Goal: Information Seeking & Learning: Learn about a topic

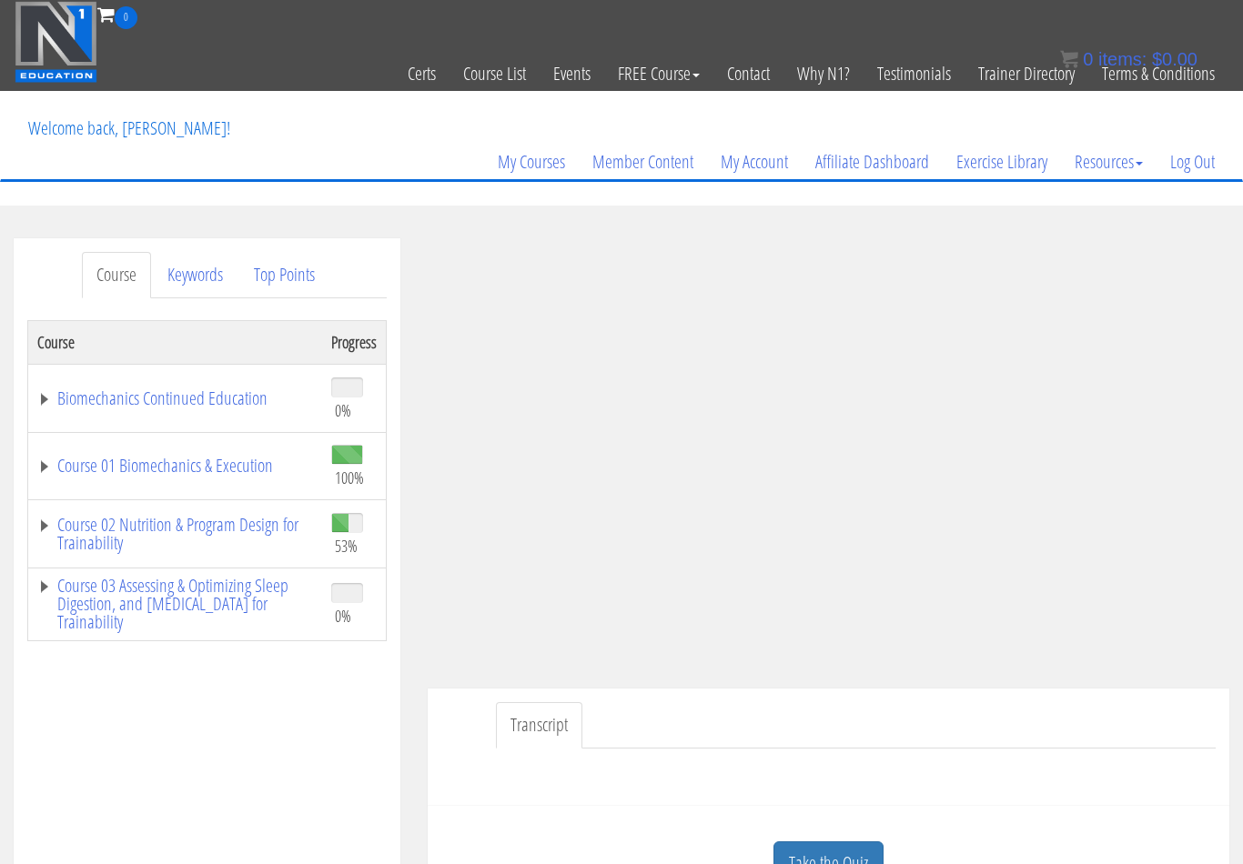
scroll to position [66, 0]
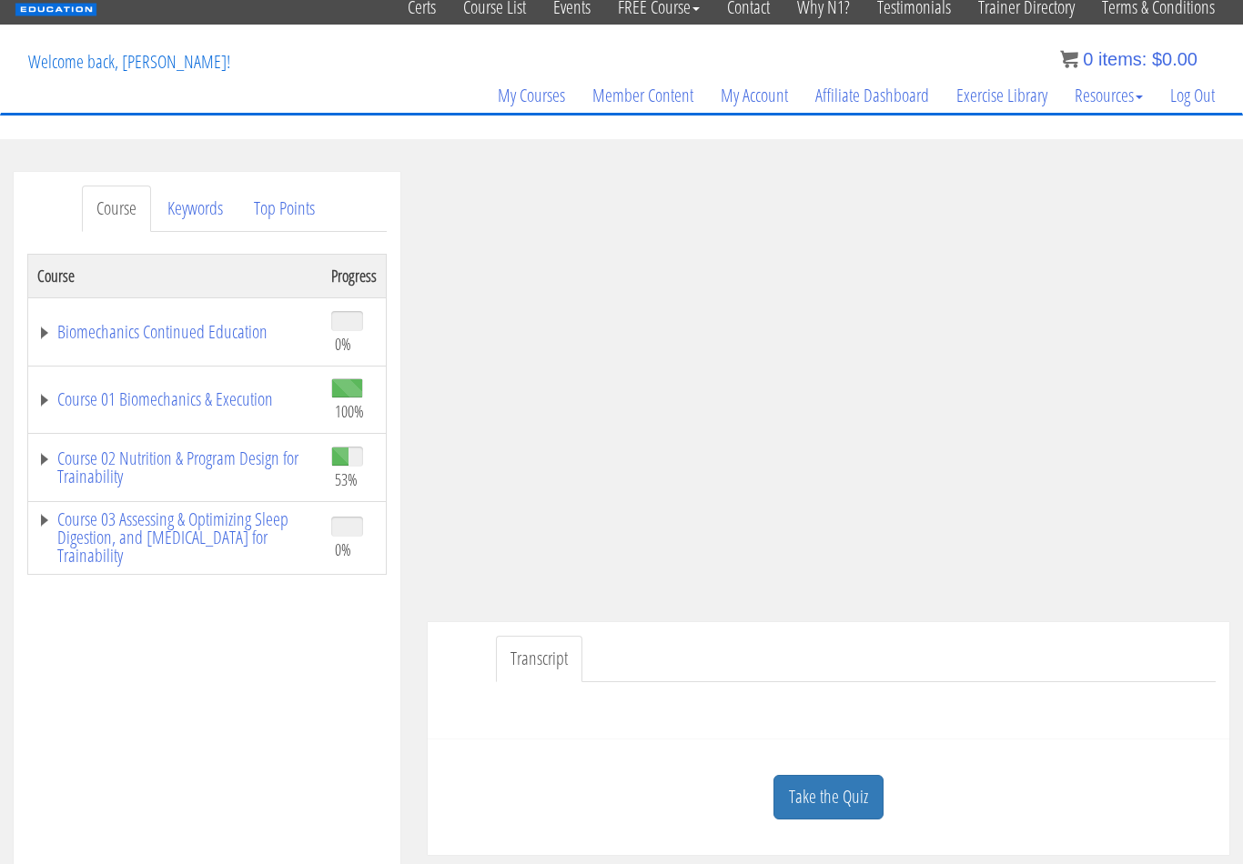
click at [806, 805] on link "Take the Quiz" at bounding box center [828, 797] width 110 height 45
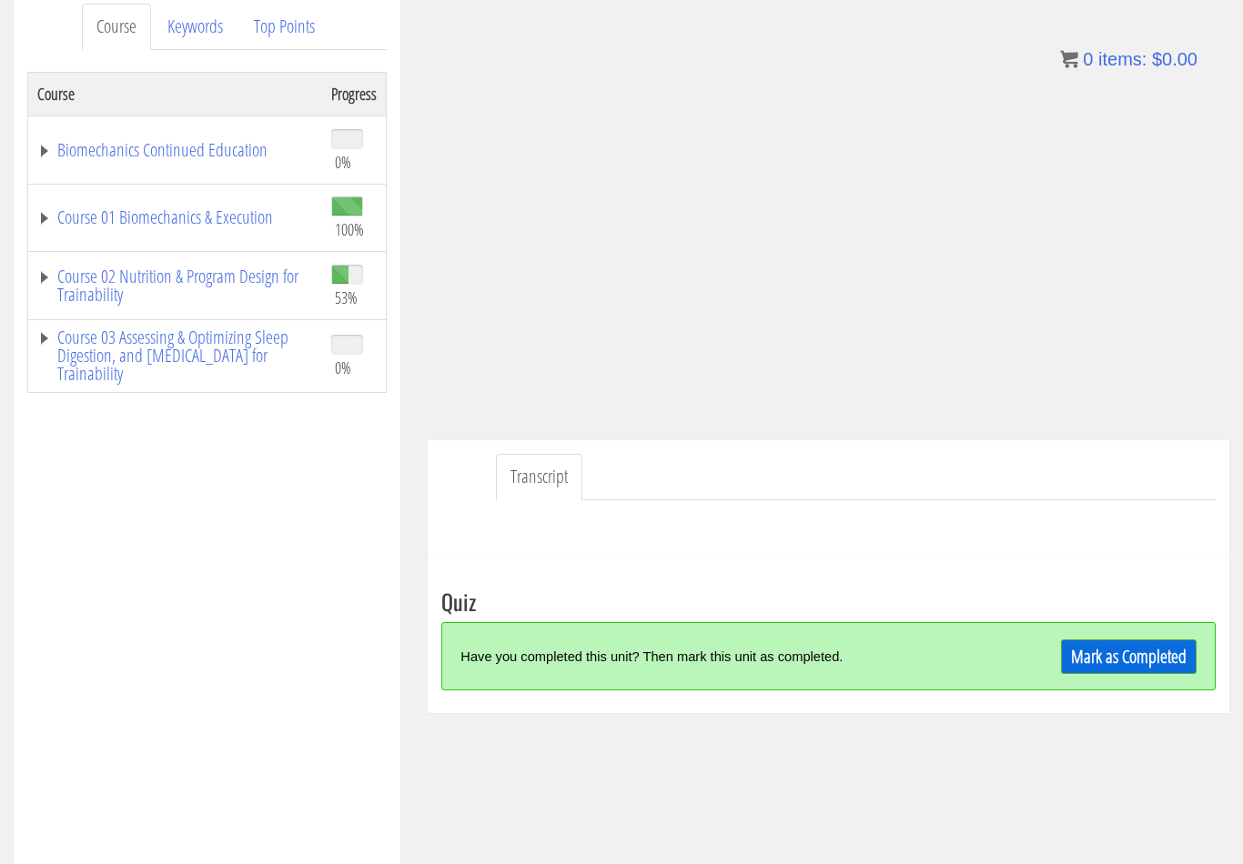
scroll to position [260, 0]
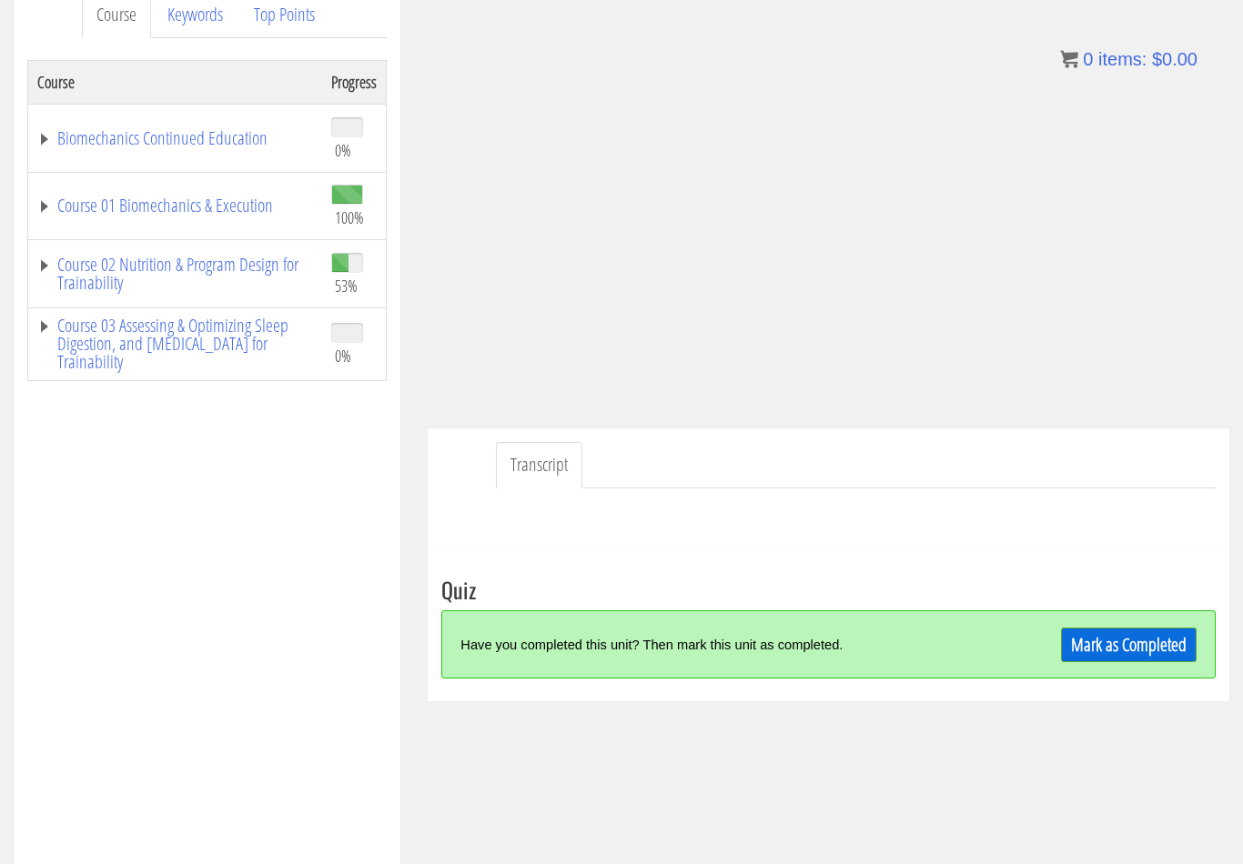
click at [1147, 651] on link "Mark as Completed" at bounding box center [1129, 645] width 136 height 35
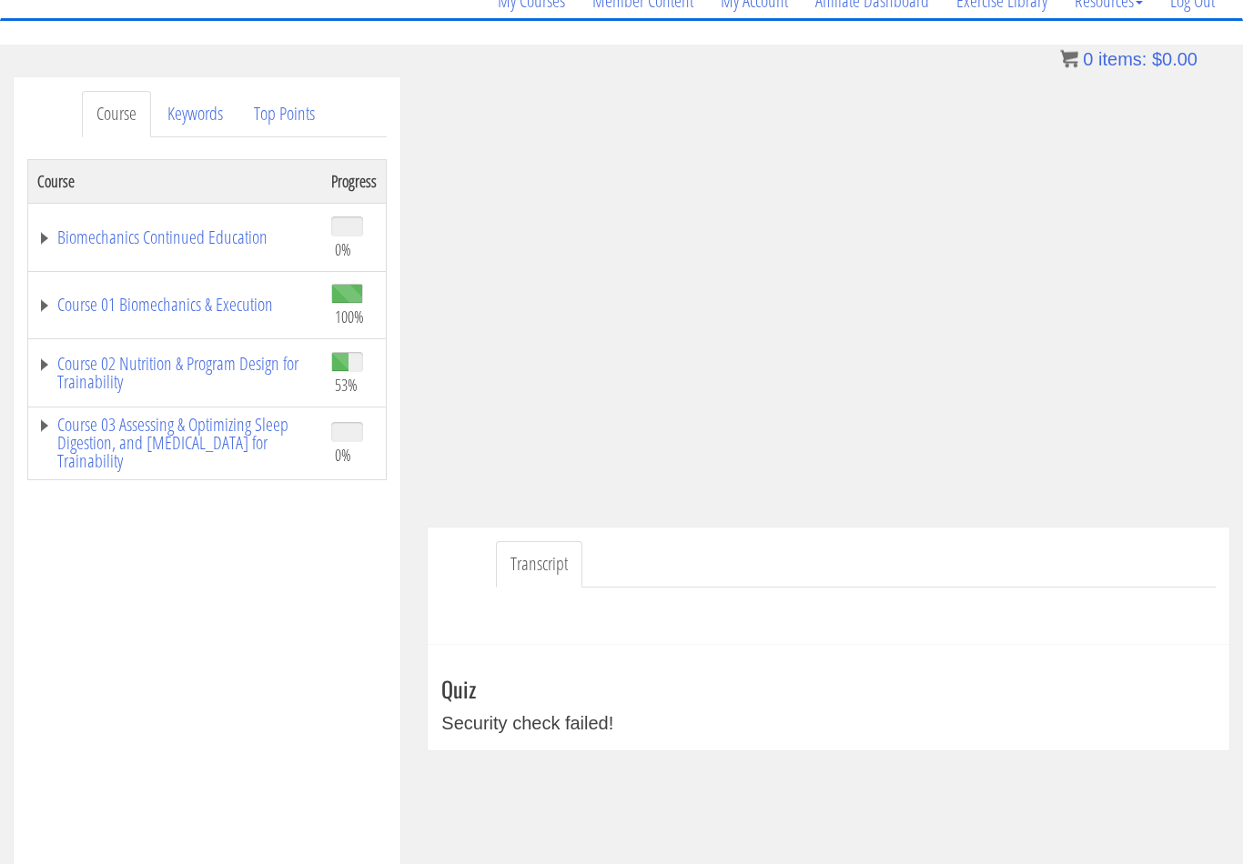
scroll to position [0, 0]
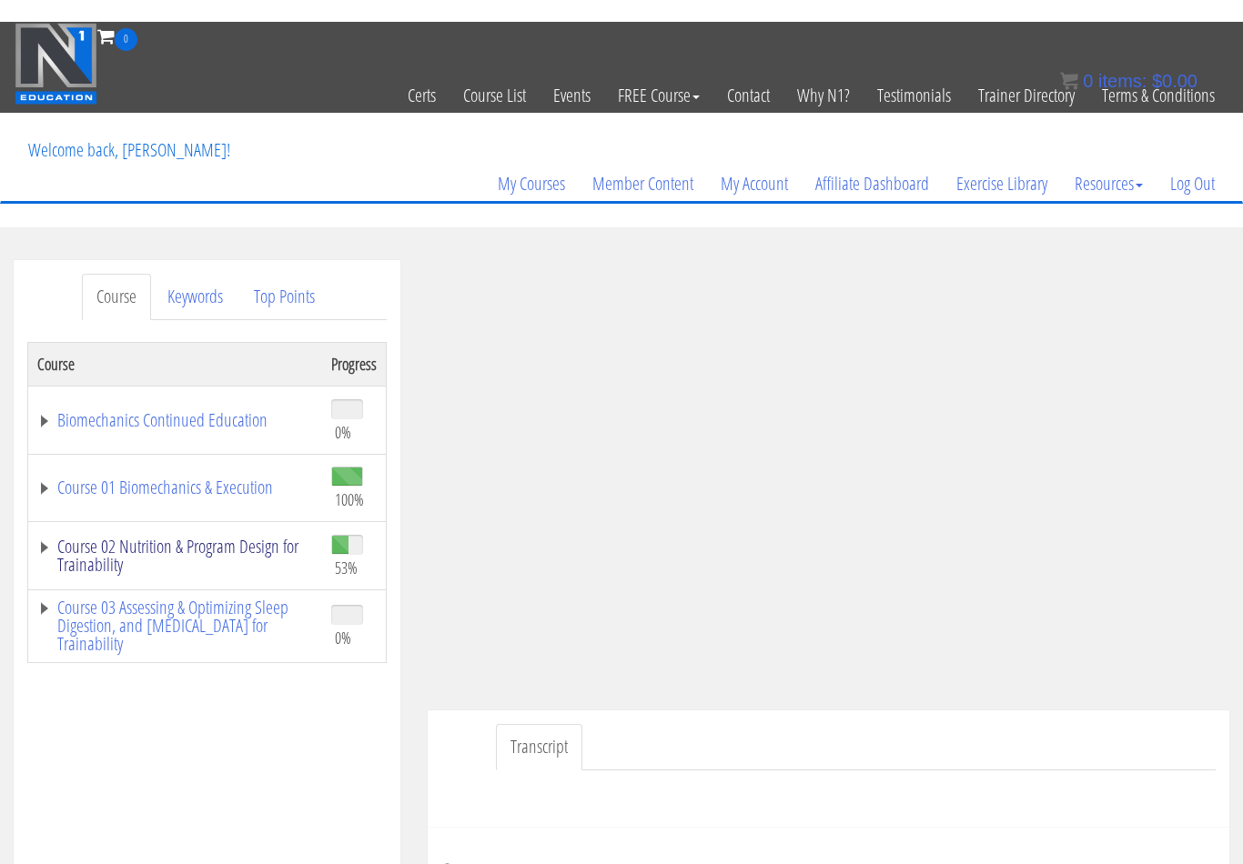
click at [136, 527] on link "Course 02 Nutrition & Program Design for Trainability" at bounding box center [175, 534] width 276 height 36
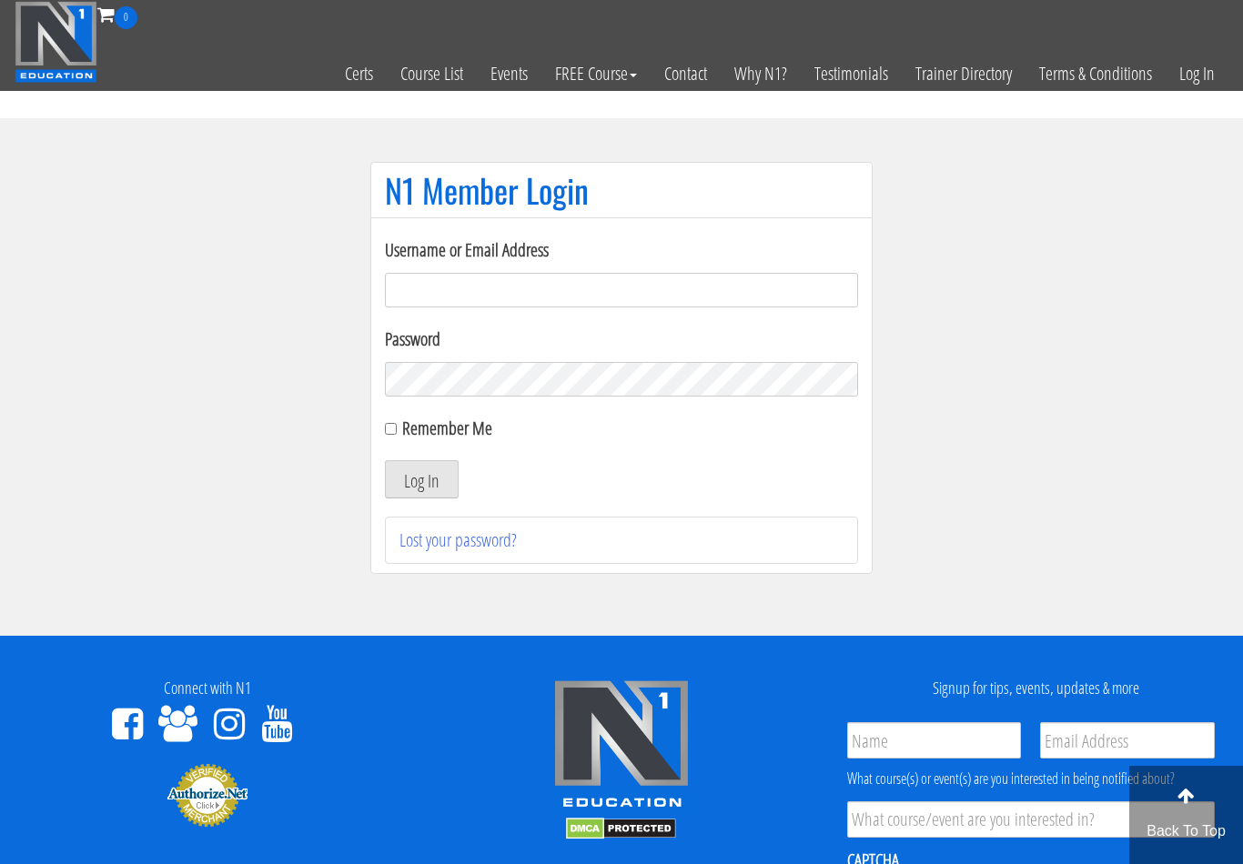
type input "filippo.cirocchi95@gmail.com"
click at [421, 480] on button "Log In" at bounding box center [422, 479] width 74 height 38
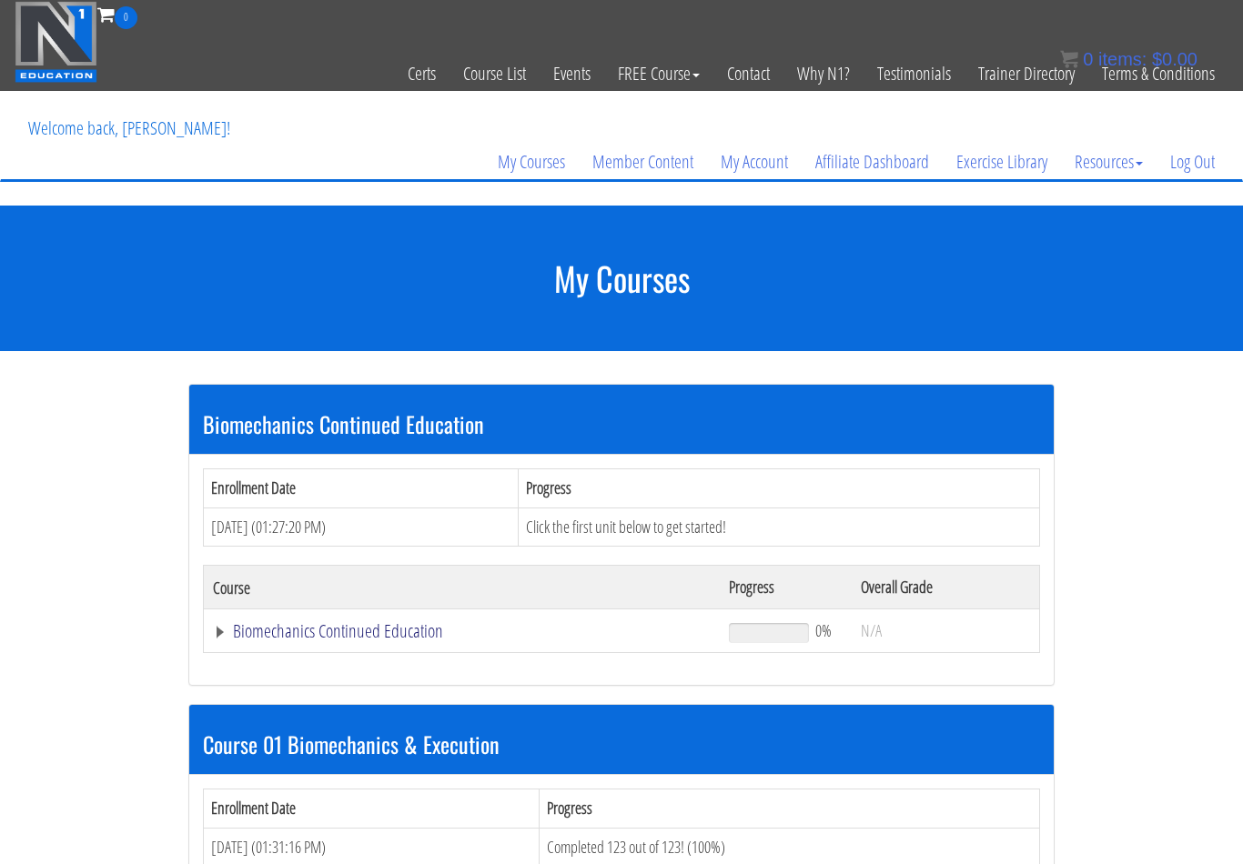
click at [403, 636] on link "Biomechanics Continued Education" at bounding box center [462, 631] width 498 height 18
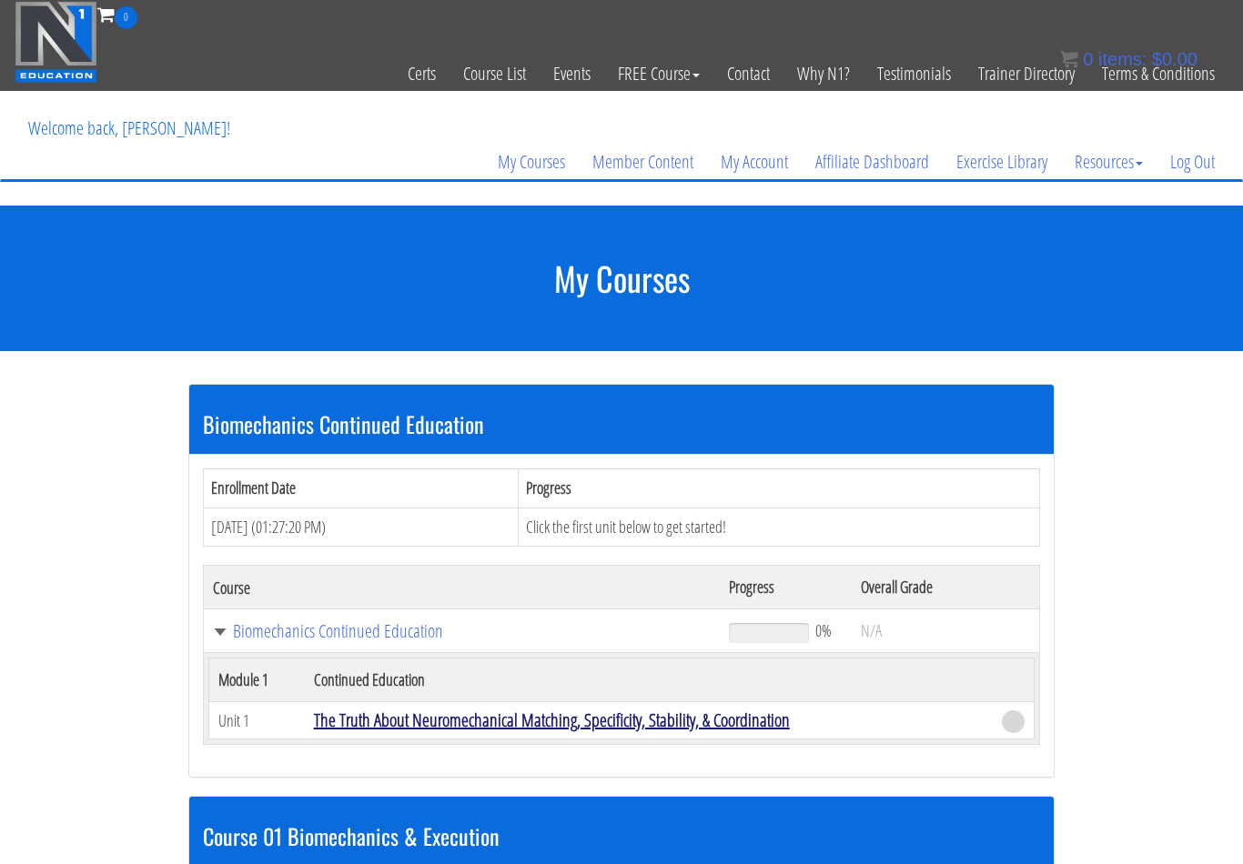
click at [615, 730] on link "The Truth About Neuromechanical Matching, Specificity, Stability, & Coordination" at bounding box center [552, 720] width 476 height 25
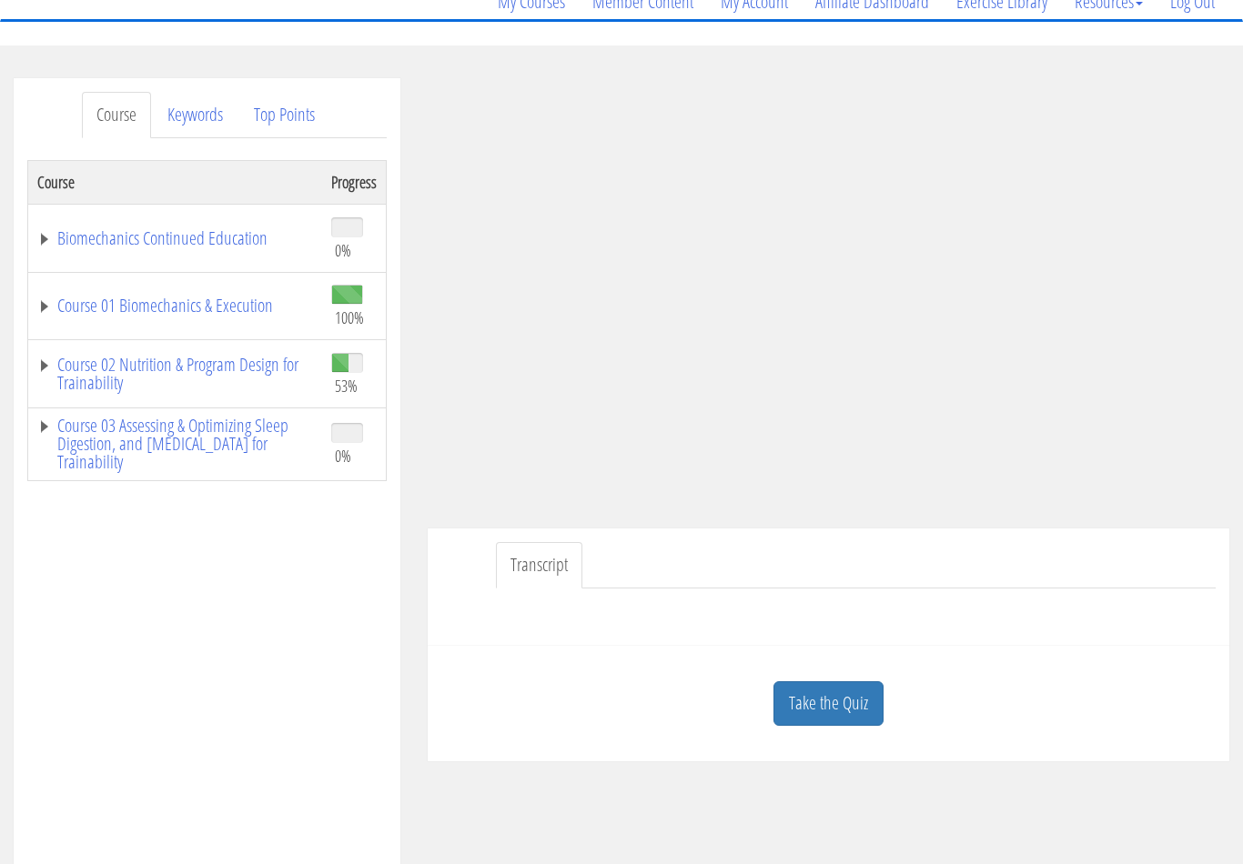
scroll to position [160, 0]
click at [843, 702] on link "Take the Quiz" at bounding box center [828, 703] width 110 height 45
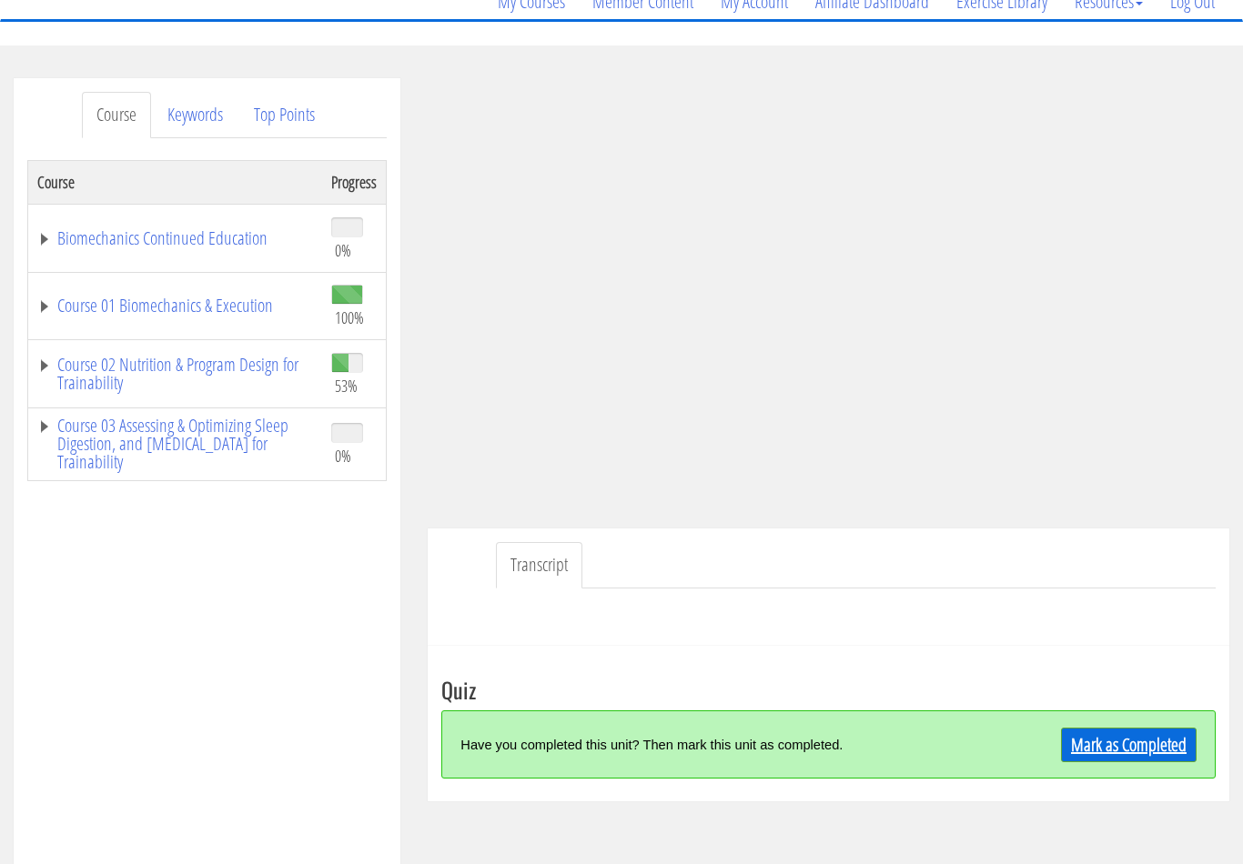
click at [1136, 750] on link "Mark as Completed" at bounding box center [1129, 745] width 136 height 35
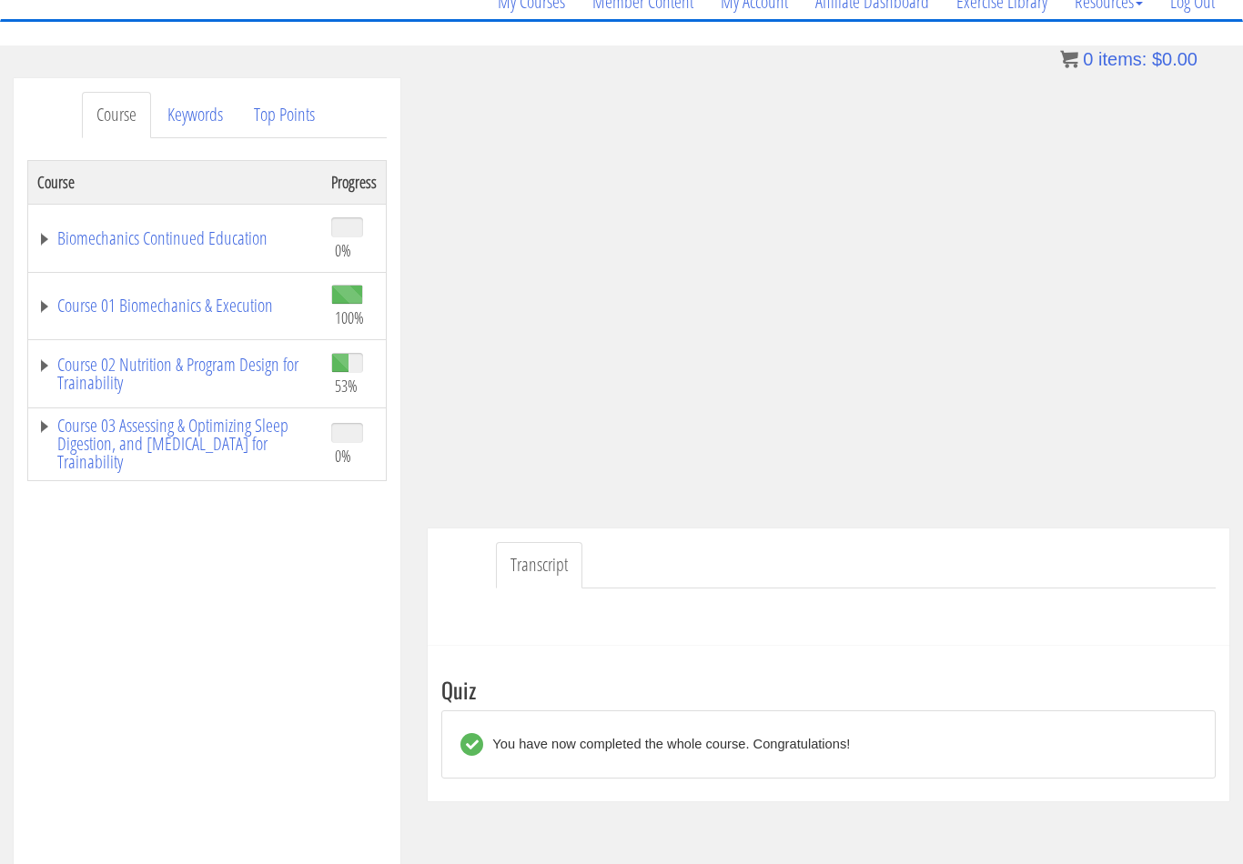
scroll to position [0, 0]
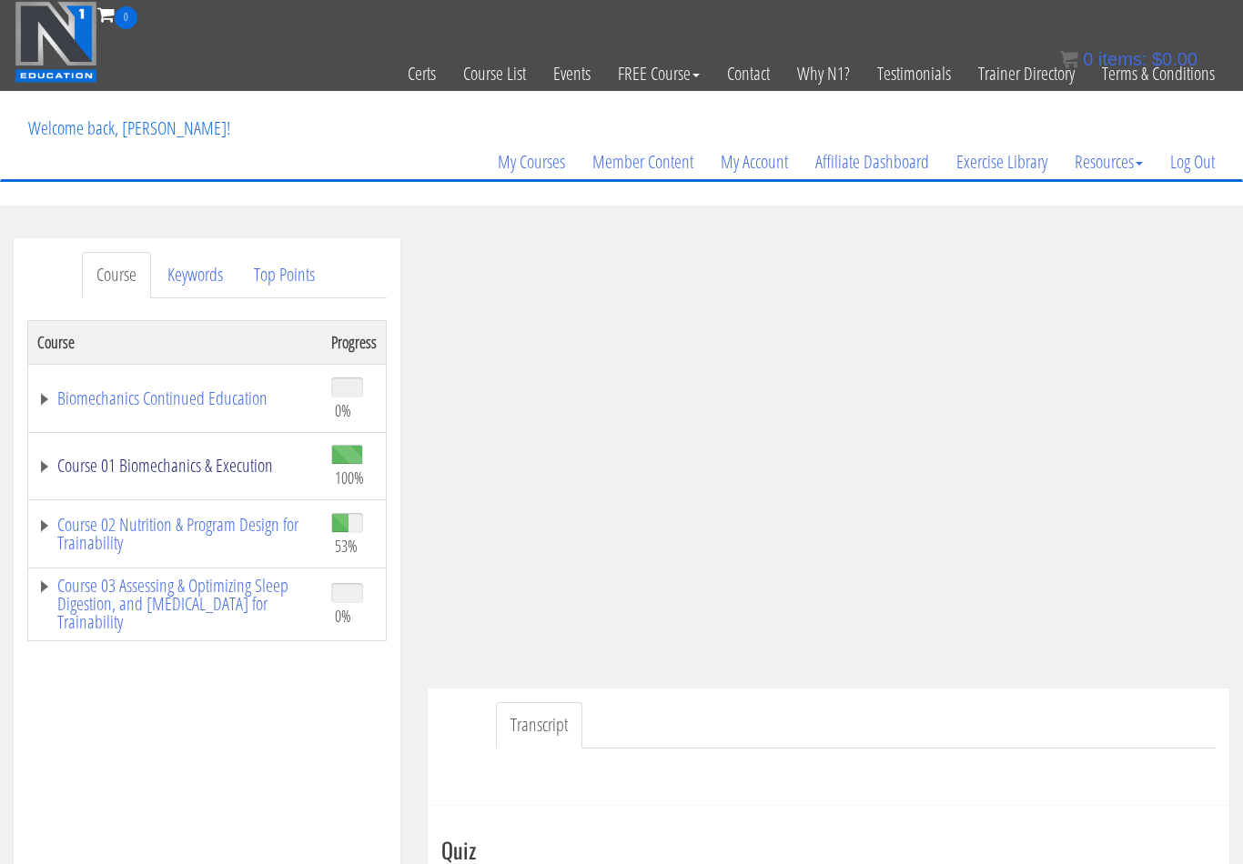
click at [217, 465] on link "Course 01 Biomechanics & Execution" at bounding box center [175, 466] width 276 height 18
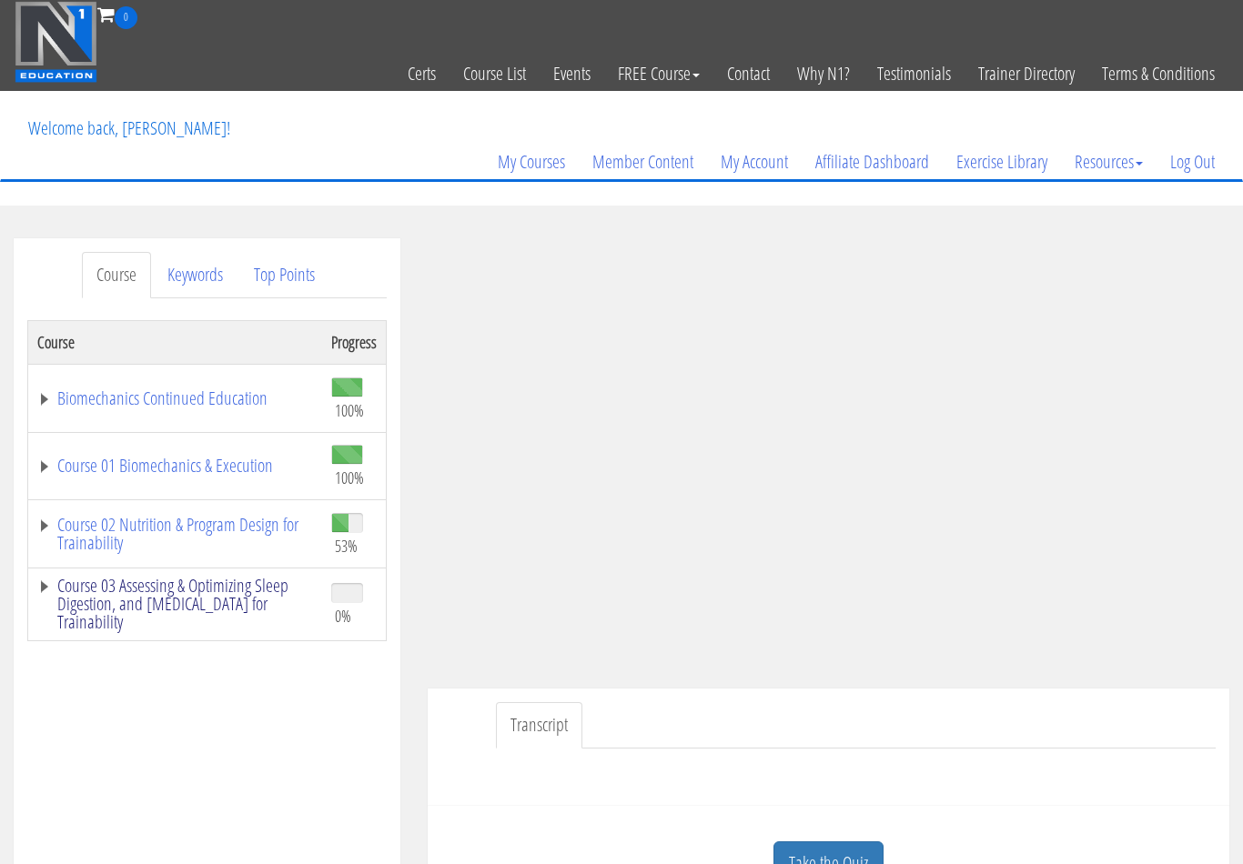
click at [244, 593] on link "Course 03 Assessing & Optimizing Sleep Digestion, and [MEDICAL_DATA] for Traina…" at bounding box center [175, 604] width 276 height 55
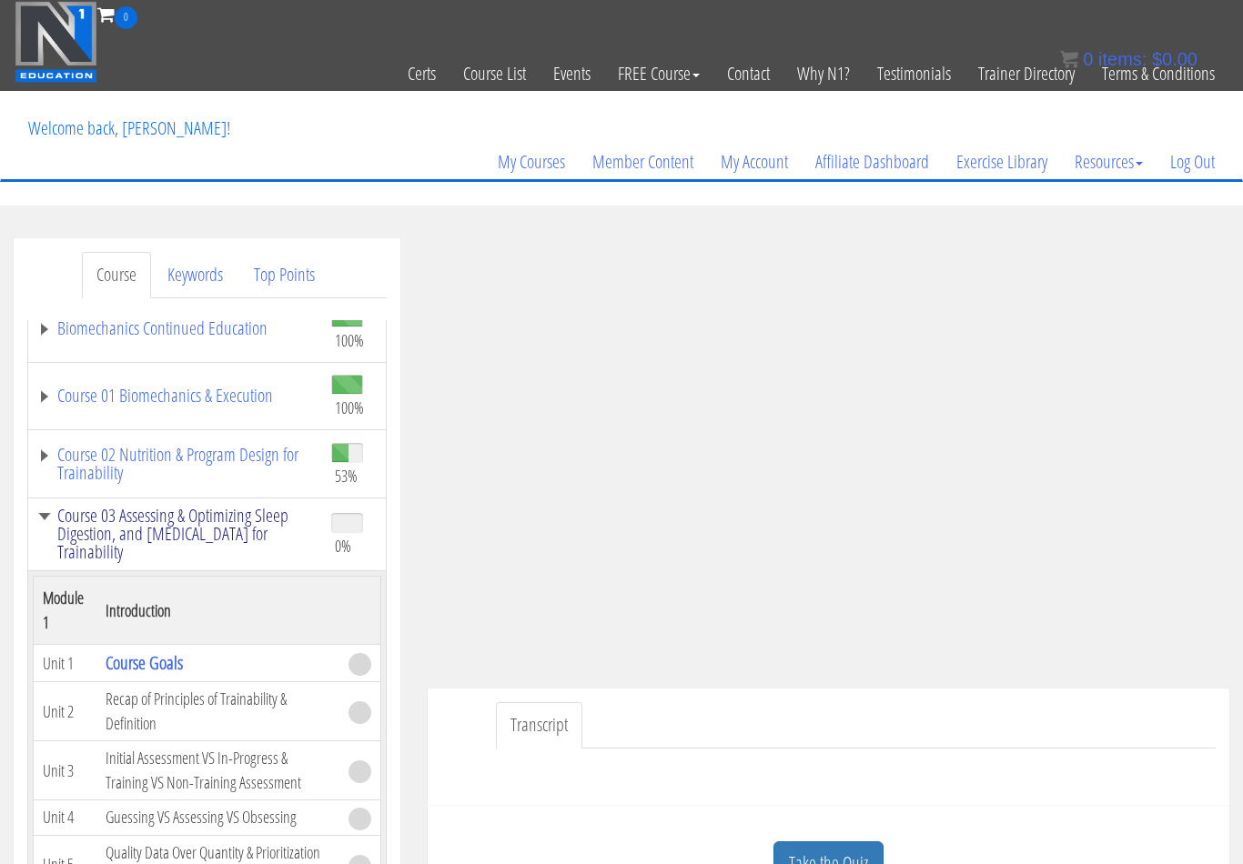
scroll to position [68, 0]
click at [167, 670] on link "Course Goals" at bounding box center [144, 664] width 77 height 25
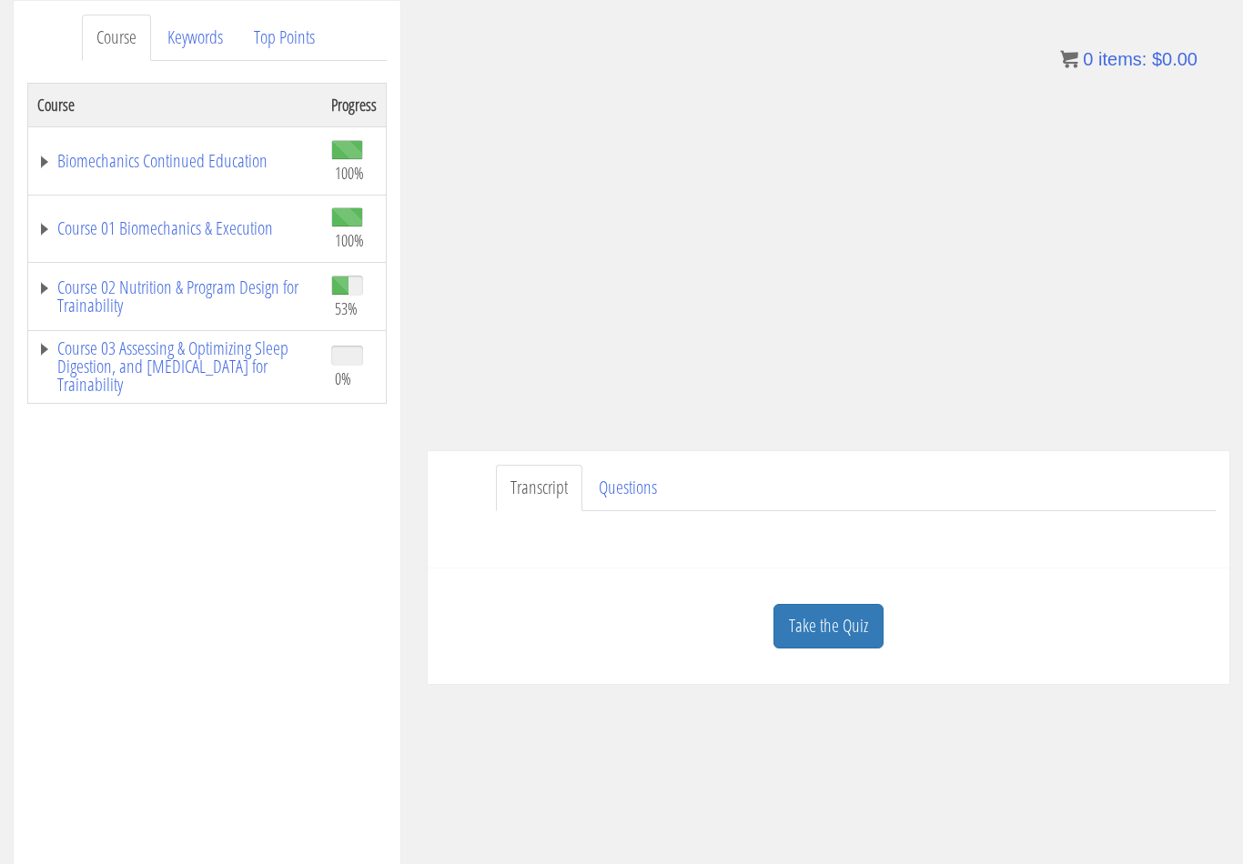
scroll to position [256, 0]
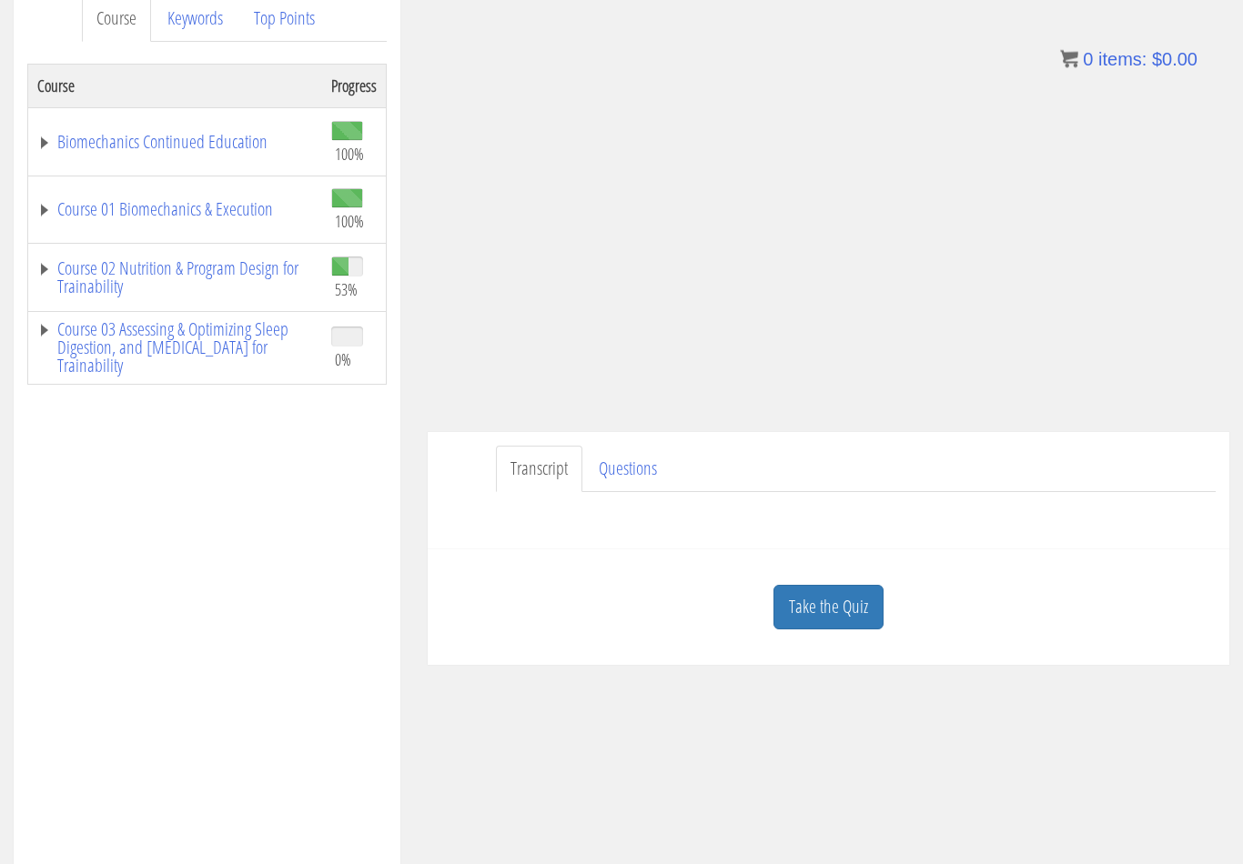
click at [812, 477] on ul "Transcript Questions" at bounding box center [856, 470] width 720 height 46
click at [825, 609] on link "Take the Quiz" at bounding box center [828, 608] width 110 height 45
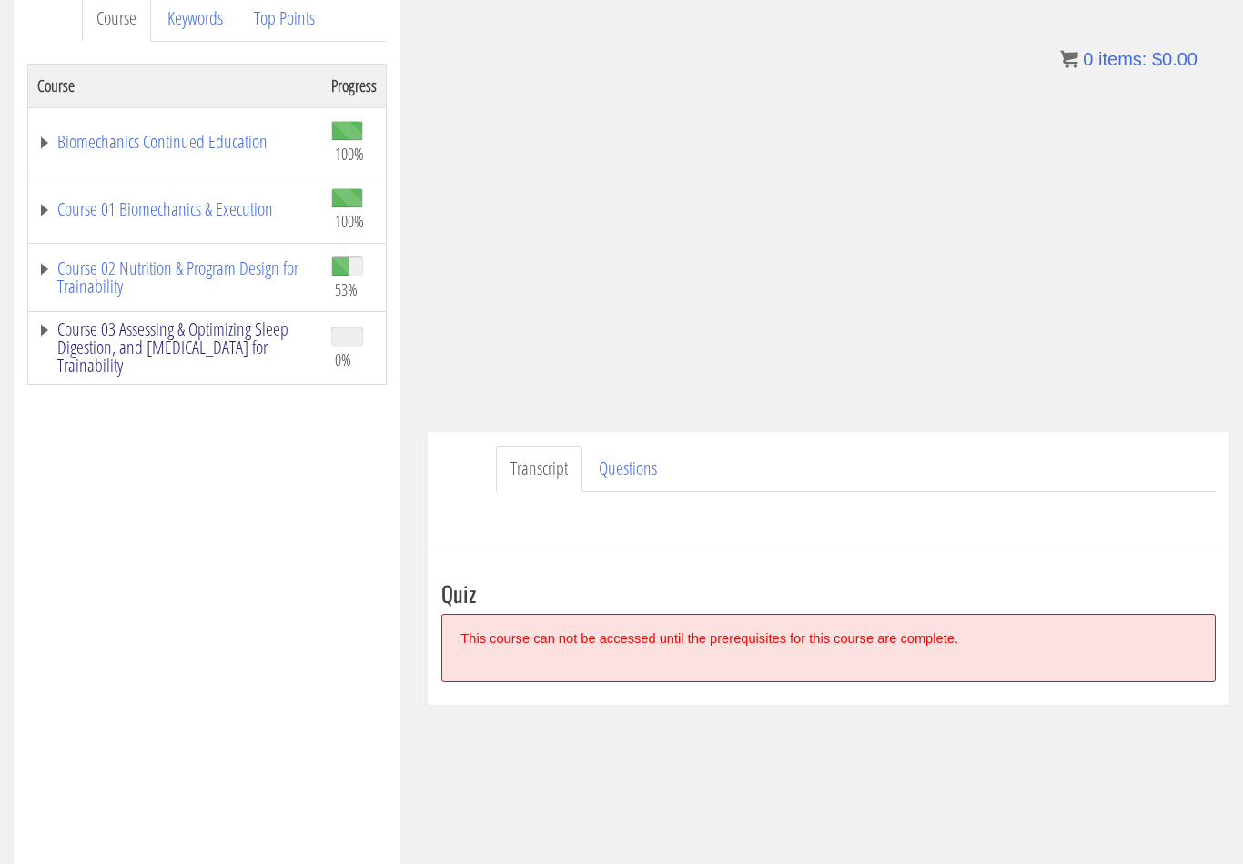
click at [224, 339] on link "Course 03 Assessing & Optimizing Sleep Digestion, and [MEDICAL_DATA] for Traina…" at bounding box center [175, 347] width 276 height 55
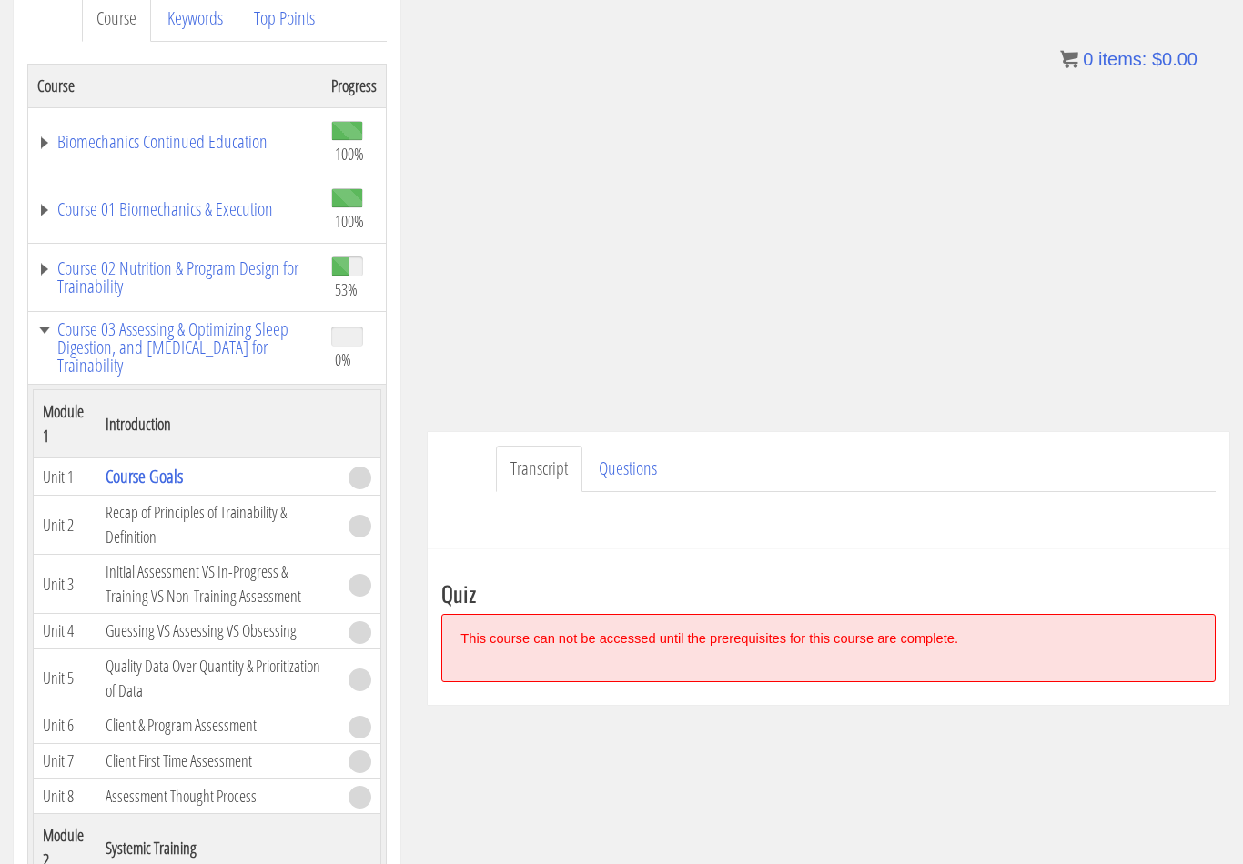
click at [619, 639] on div "This course can not be accessed until the prerequisites for this course are com…" at bounding box center [828, 648] width 774 height 68
click at [224, 513] on td "Recap of Principles of Trainability & Definition" at bounding box center [217, 525] width 243 height 59
click at [165, 480] on link "Course Goals" at bounding box center [144, 476] width 77 height 25
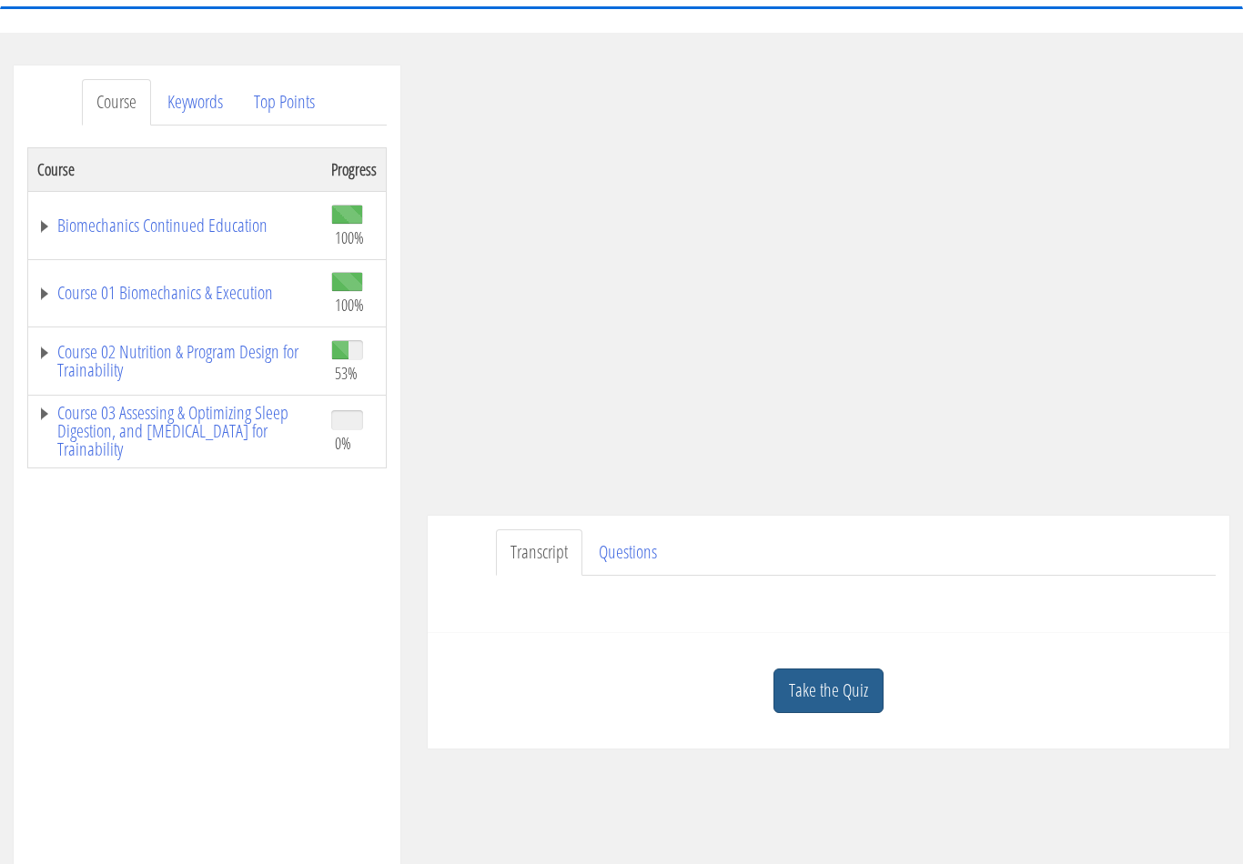
click at [833, 683] on link "Take the Quiz" at bounding box center [828, 692] width 110 height 45
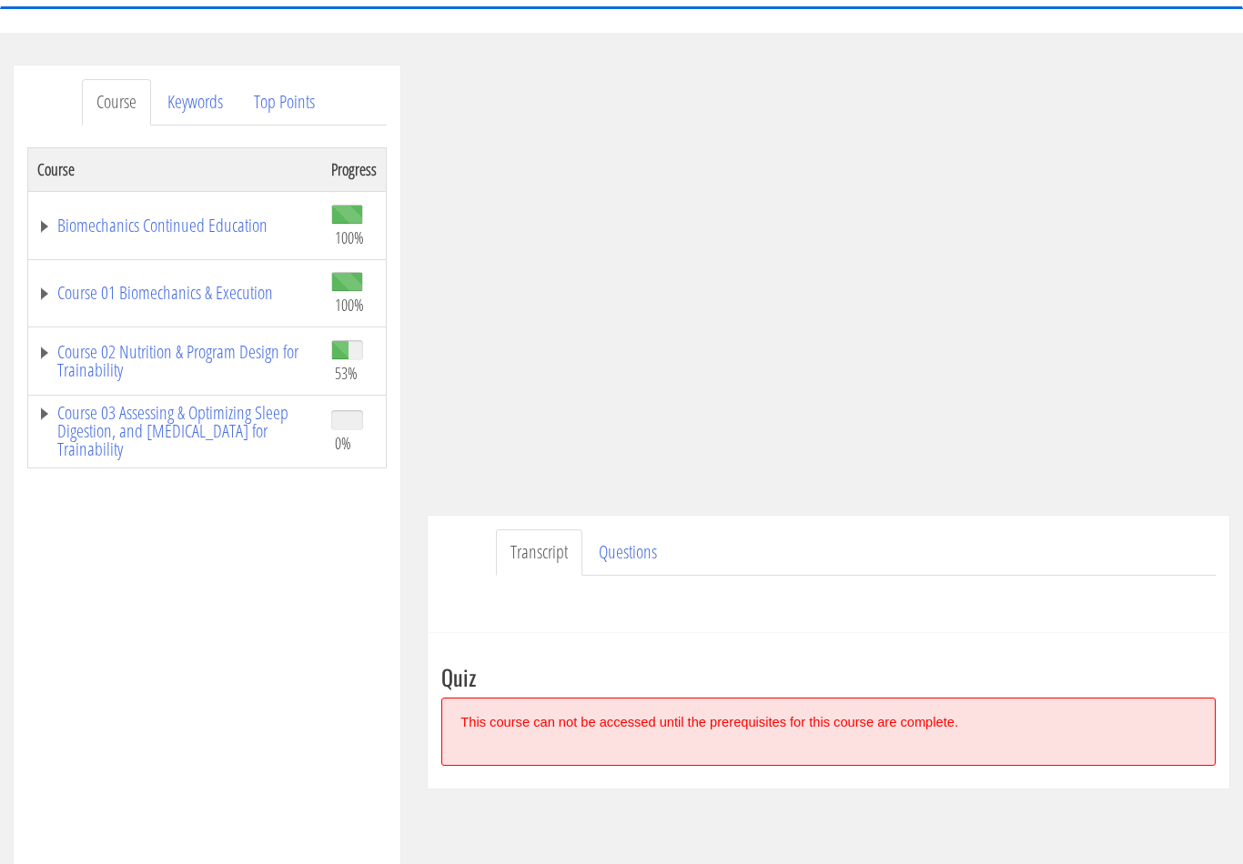
scroll to position [173, 0]
click at [630, 565] on link "Questions" at bounding box center [627, 553] width 87 height 46
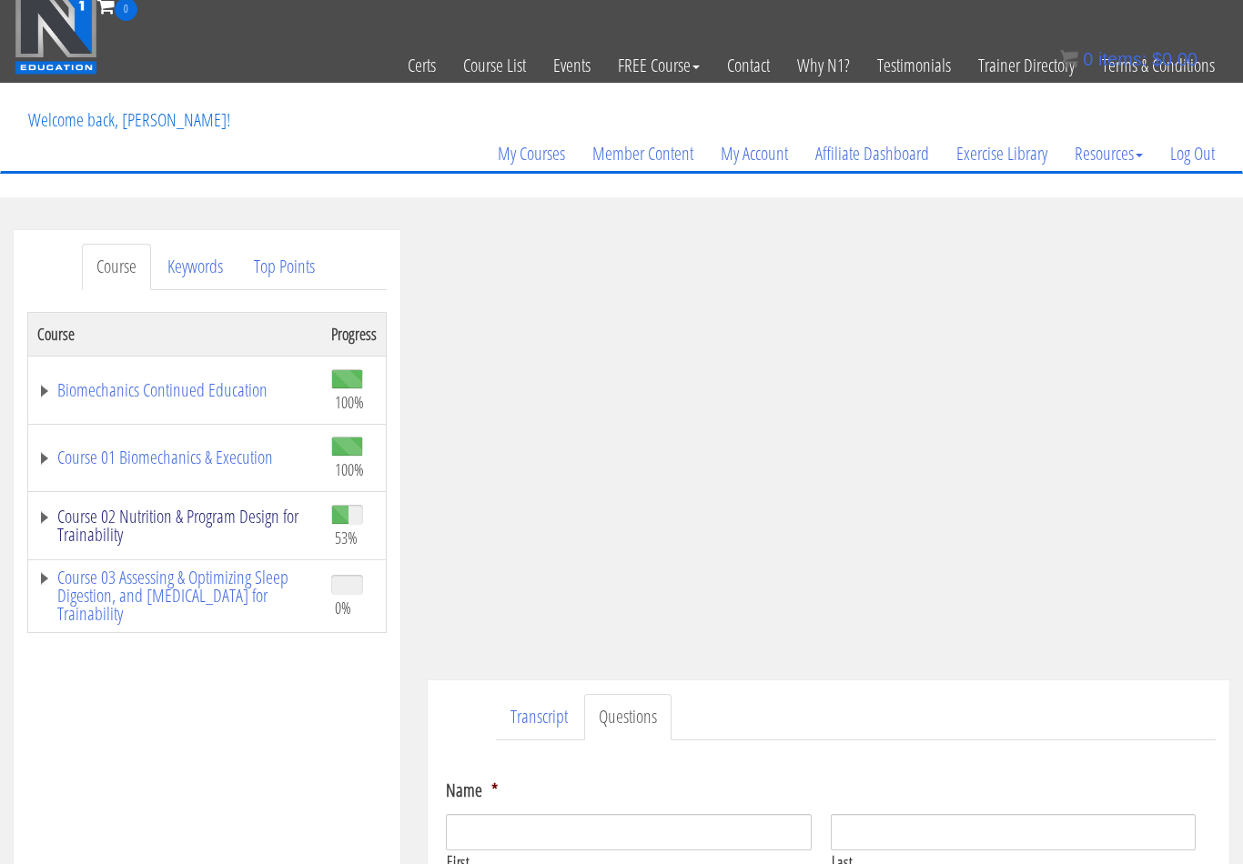
click at [161, 512] on link "Course 02 Nutrition & Program Design for Trainability" at bounding box center [175, 527] width 276 height 36
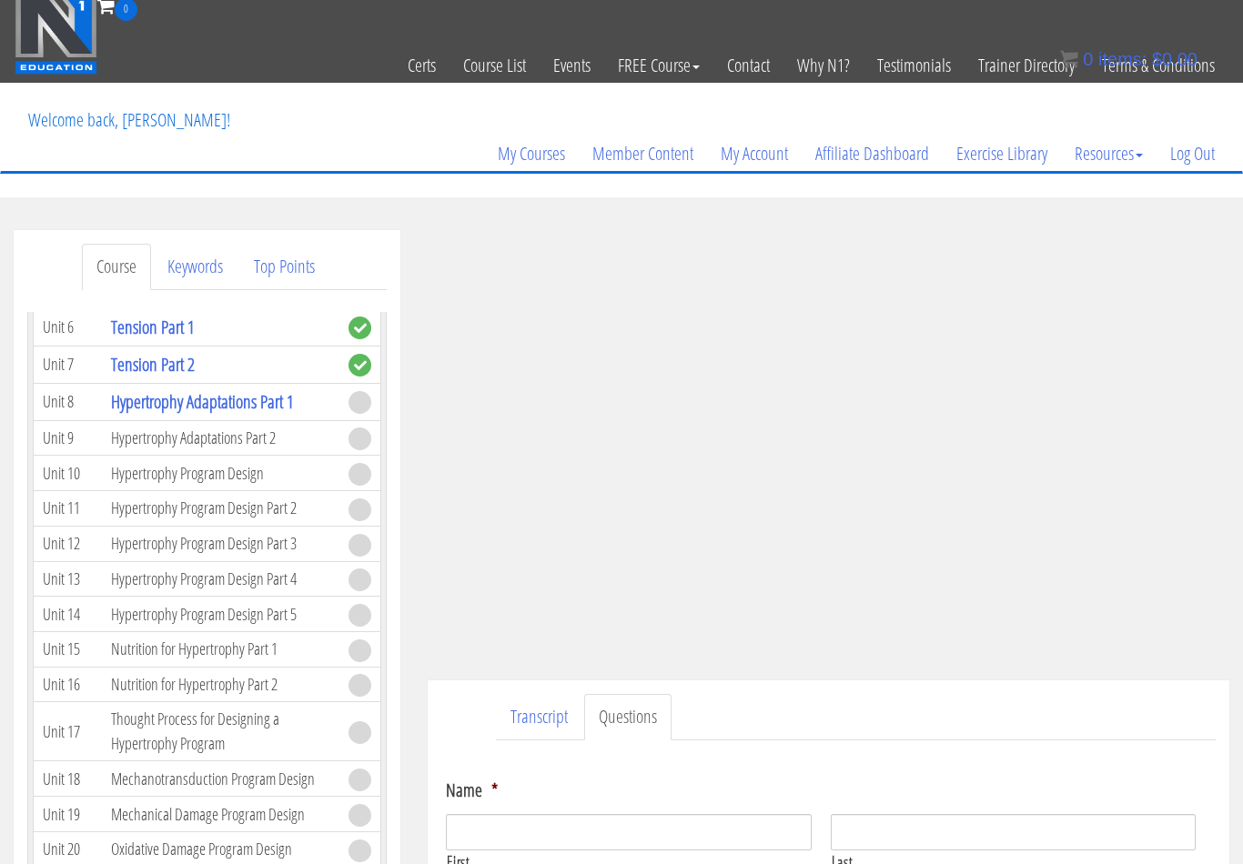
scroll to position [3095, 0]
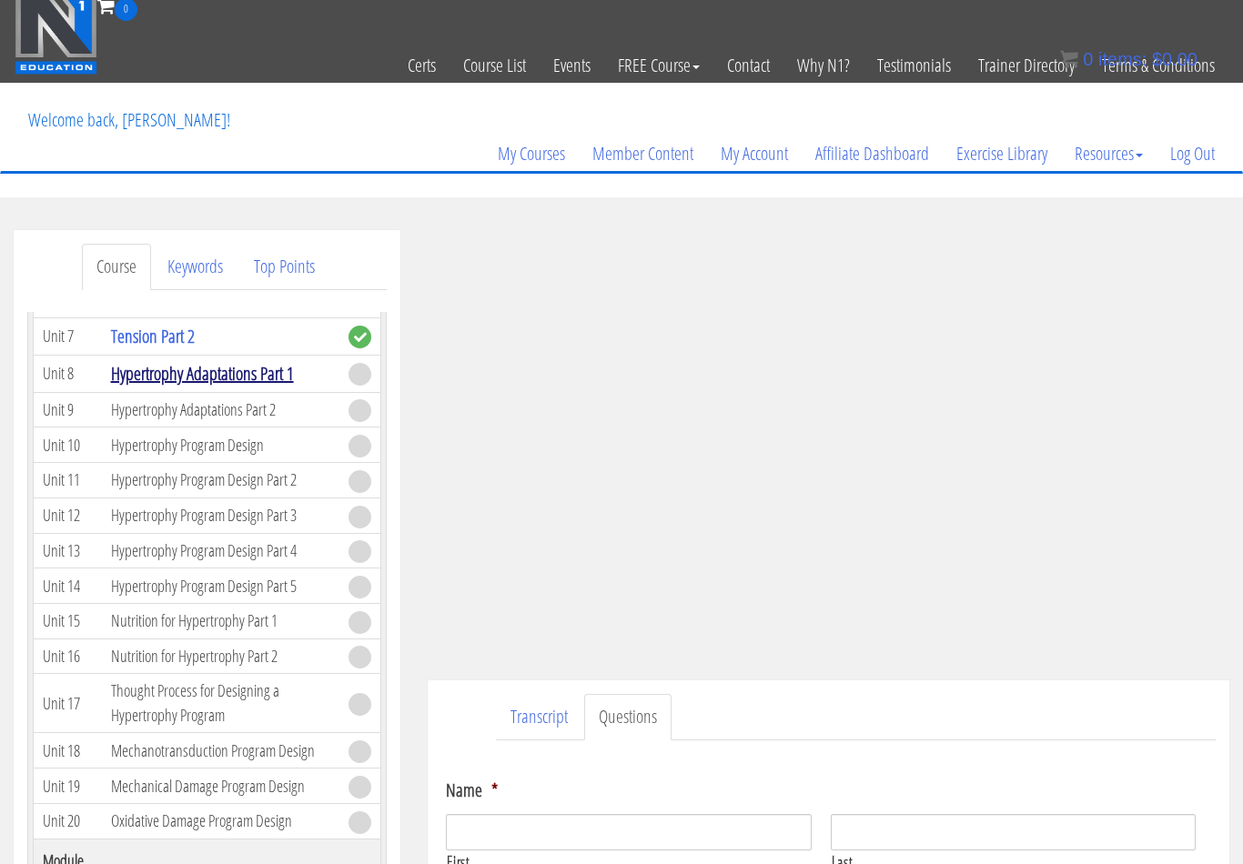
click at [254, 386] on link "Hypertrophy Adaptations Part 1" at bounding box center [202, 373] width 183 height 25
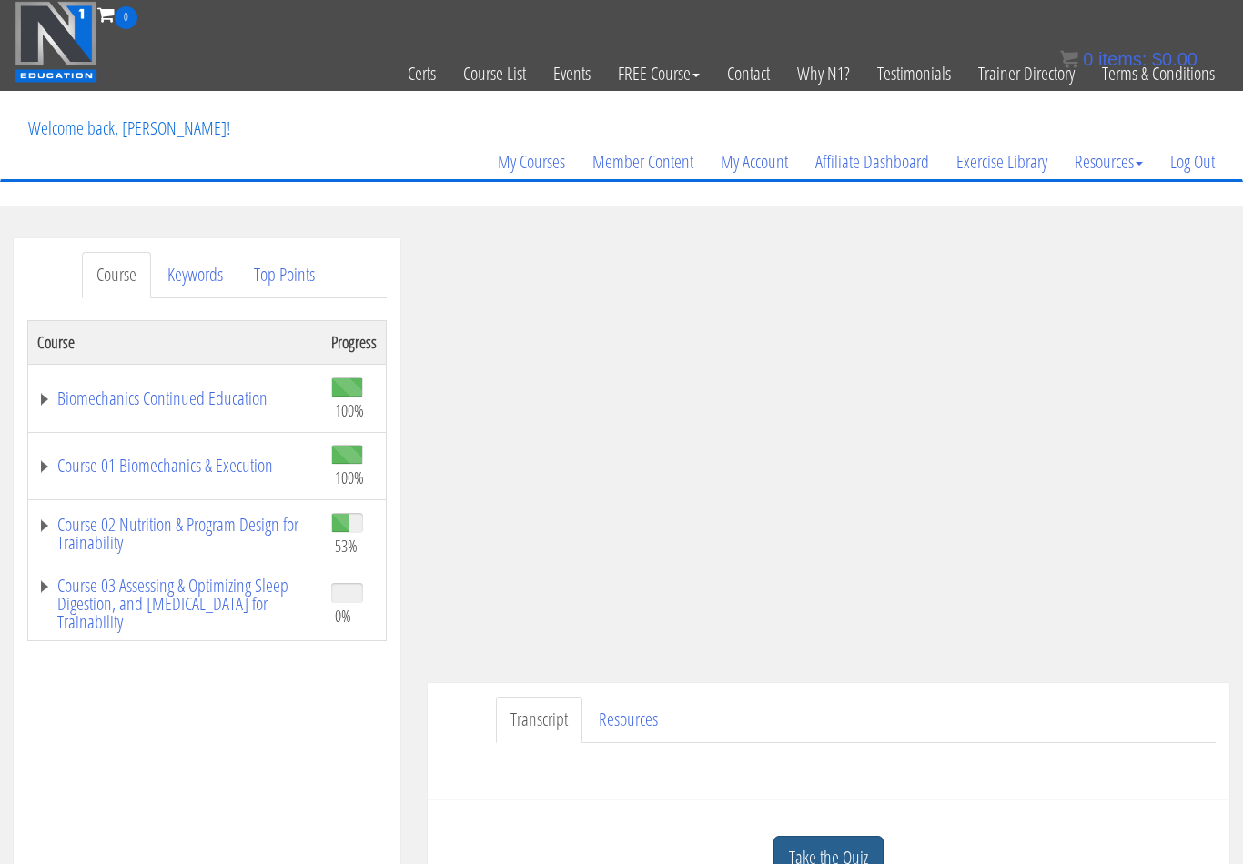
click at [860, 845] on link "Take the Quiz" at bounding box center [828, 858] width 110 height 45
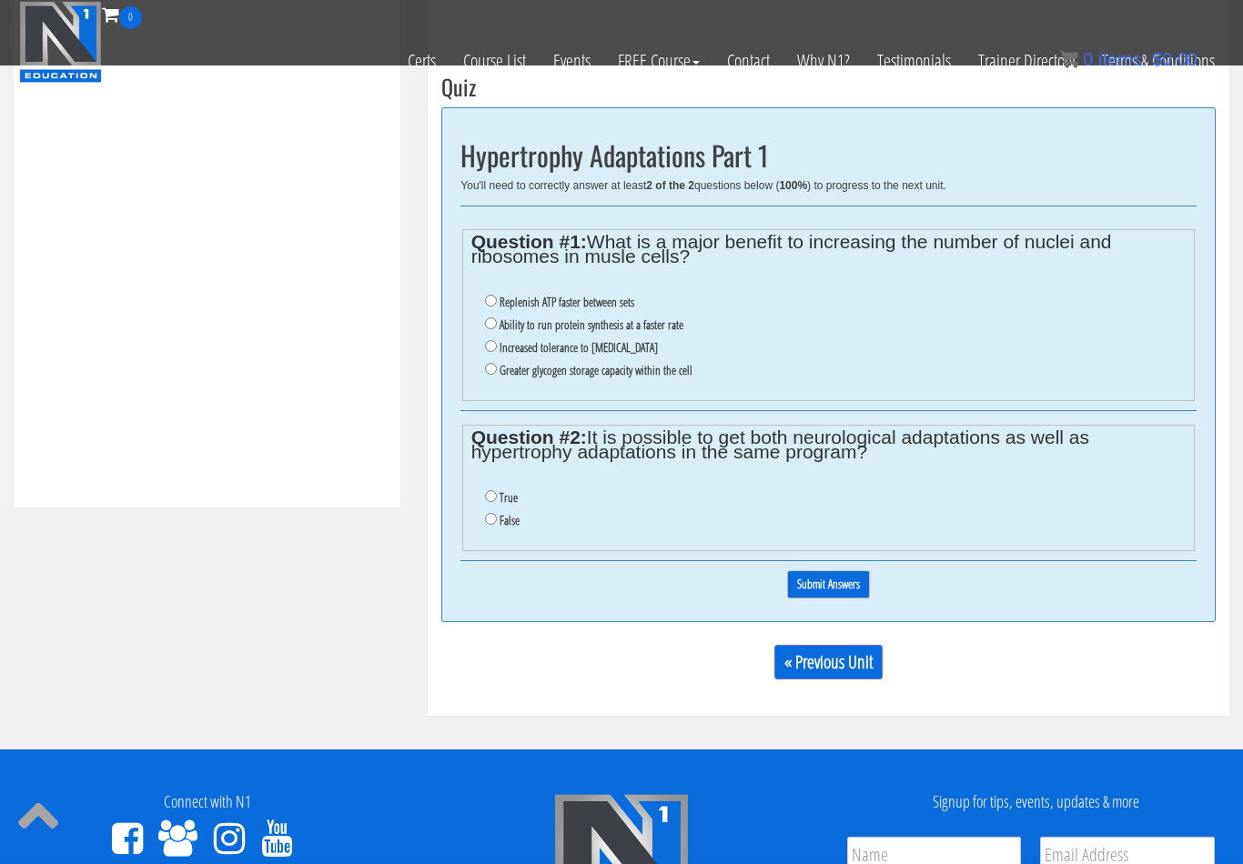
scroll to position [604, 0]
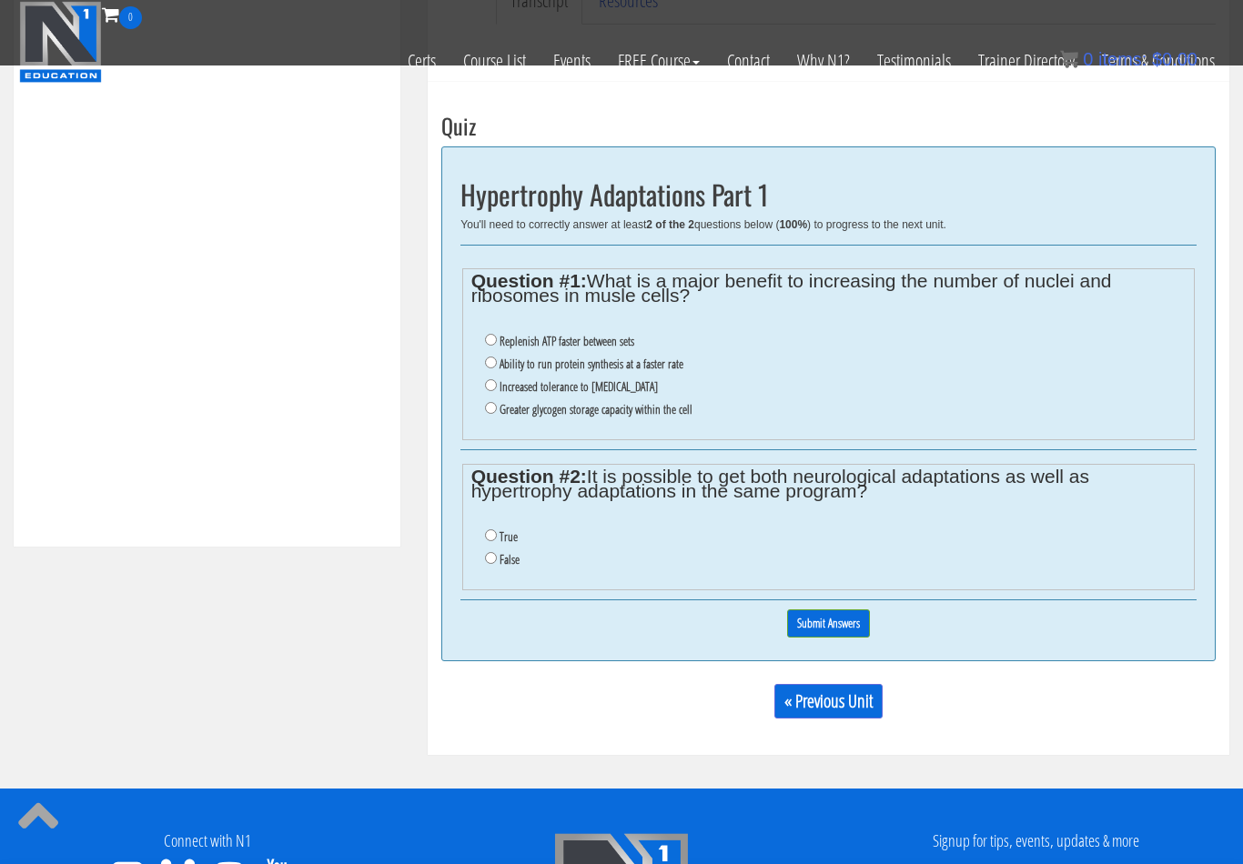
click at [494, 366] on input "Ability to run protein synthesis at a faster rate" at bounding box center [491, 363] width 12 height 12
radio input "true"
click at [488, 534] on input "True" at bounding box center [491, 536] width 12 height 12
radio input "true"
click at [811, 633] on input "Submit Answers" at bounding box center [828, 624] width 83 height 28
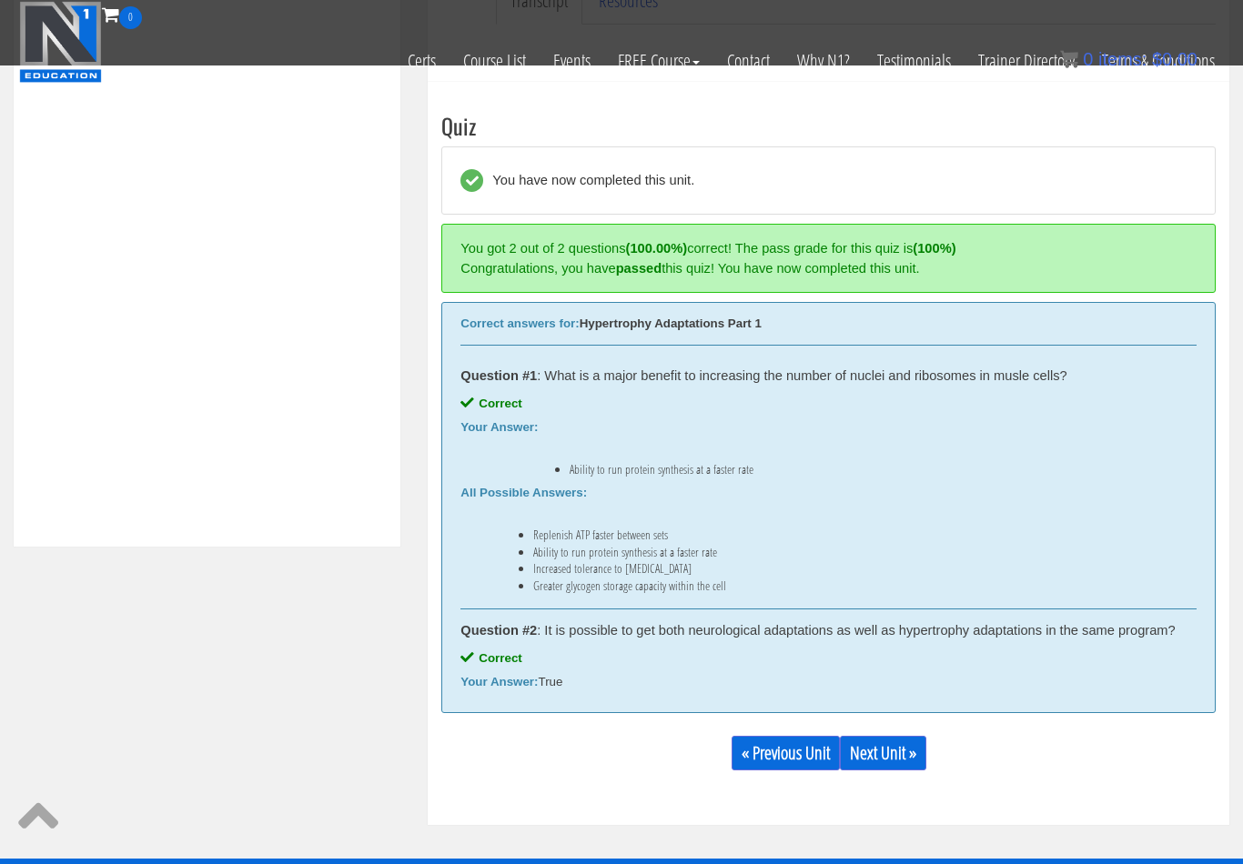
scroll to position [658, 0]
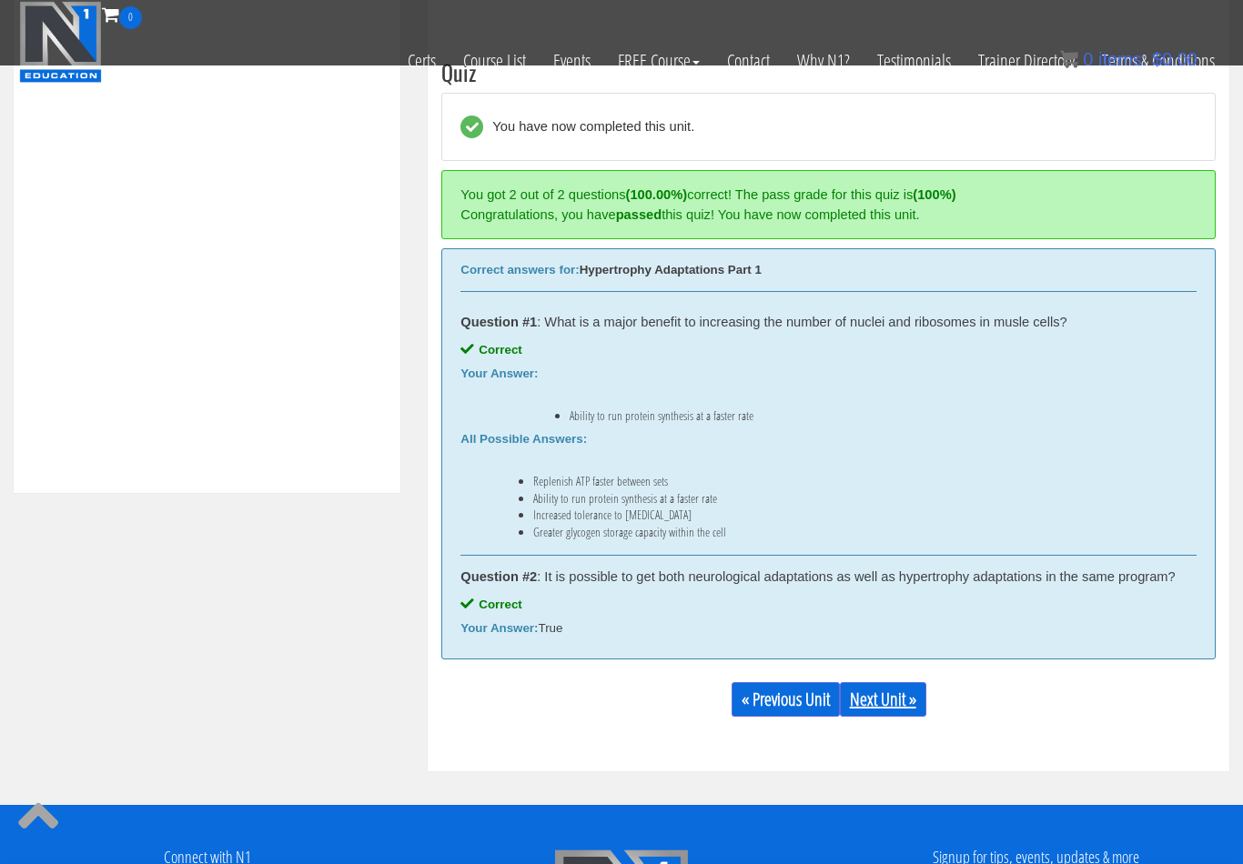
click at [913, 702] on link "Next Unit »" at bounding box center [883, 699] width 86 height 35
